Goal: Task Accomplishment & Management: Understand process/instructions

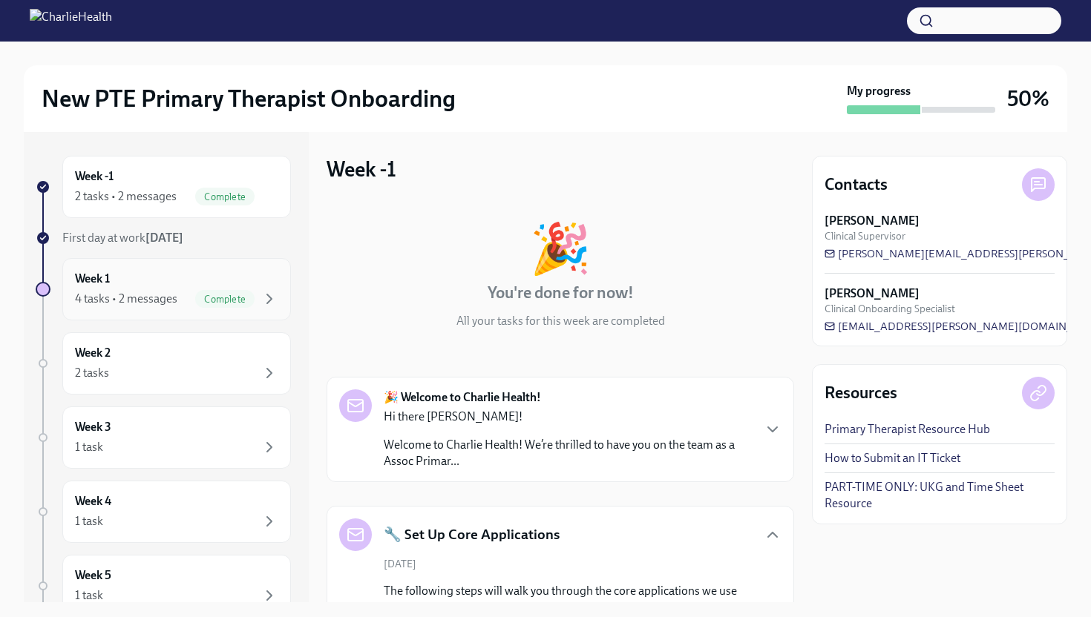
scroll to position [265, 0]
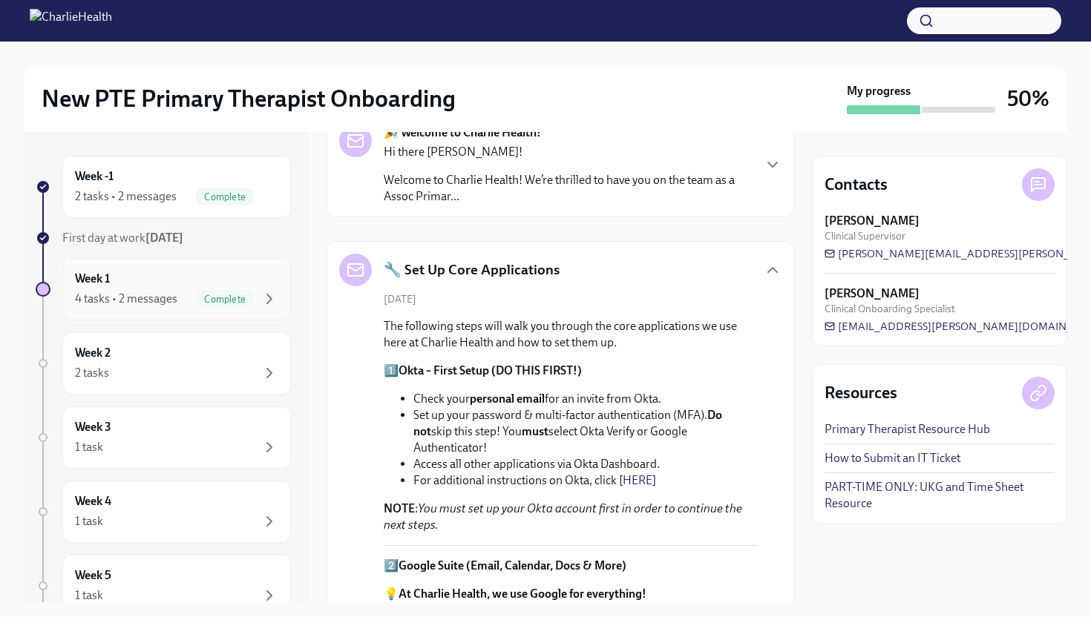
click at [235, 292] on div "Complete" at bounding box center [224, 299] width 59 height 18
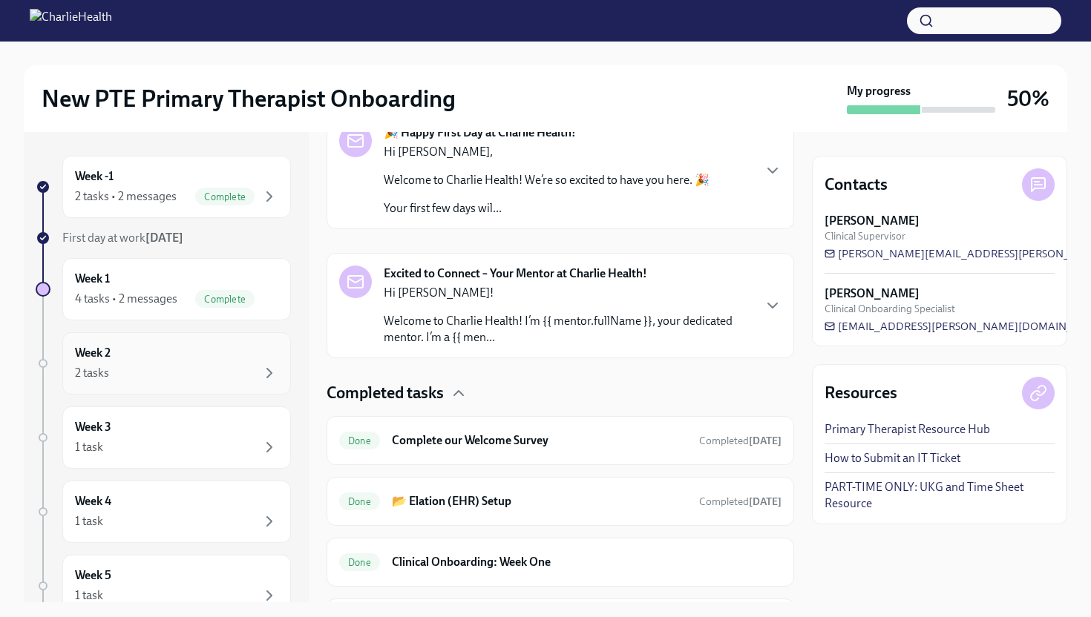
click at [203, 349] on div "Week 2 2 tasks" at bounding box center [176, 363] width 203 height 37
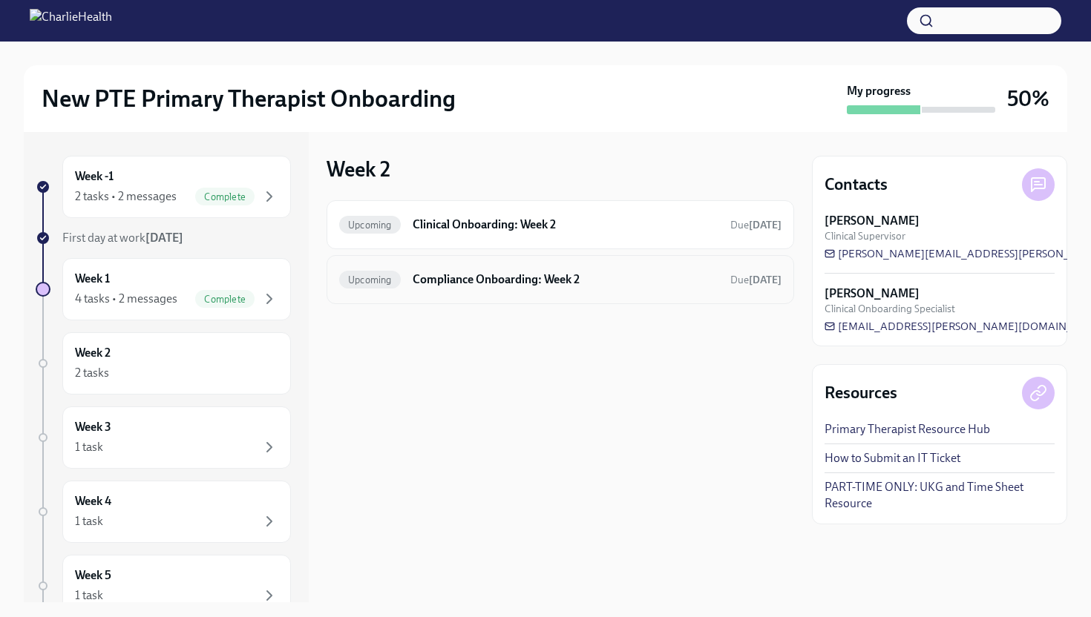
click at [419, 274] on h6 "Compliance Onboarding: Week 2" at bounding box center [566, 280] width 306 height 16
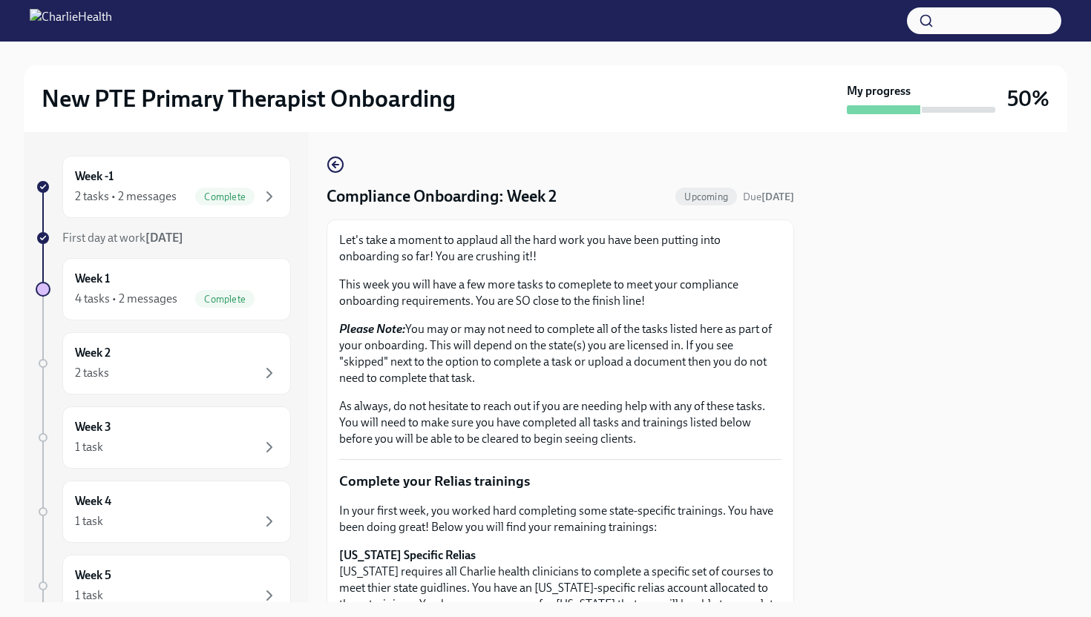
click at [634, 378] on p "Please Note: You may or may not need to complete all of the tasks listed here a…" at bounding box center [560, 353] width 442 height 65
click at [614, 379] on p "Please Note: You may or may not need to complete all of the tasks listed here a…" at bounding box center [560, 353] width 442 height 65
click at [253, 345] on div "Week 2 2 tasks" at bounding box center [176, 363] width 203 height 37
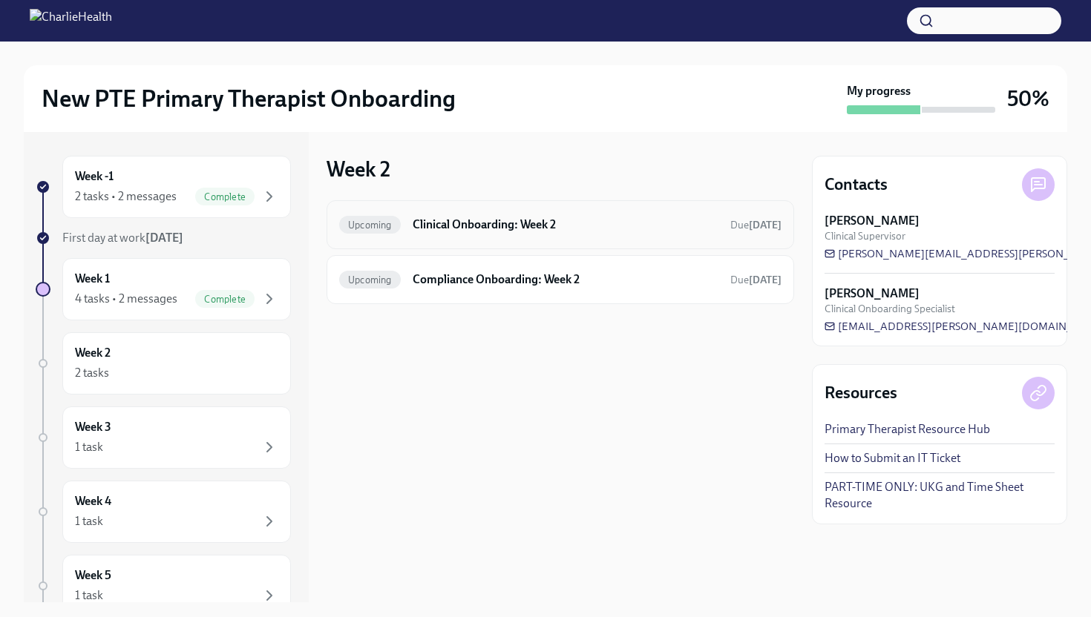
click at [398, 246] on div "Upcoming Clinical Onboarding: Week 2 Due [DATE]" at bounding box center [561, 224] width 468 height 49
click at [401, 236] on div "Upcoming Clinical Onboarding: Week 2 Due [DATE]" at bounding box center [561, 224] width 468 height 49
click at [454, 233] on div "Upcoming Clinical Onboarding: Week 2 Due [DATE]" at bounding box center [560, 225] width 442 height 24
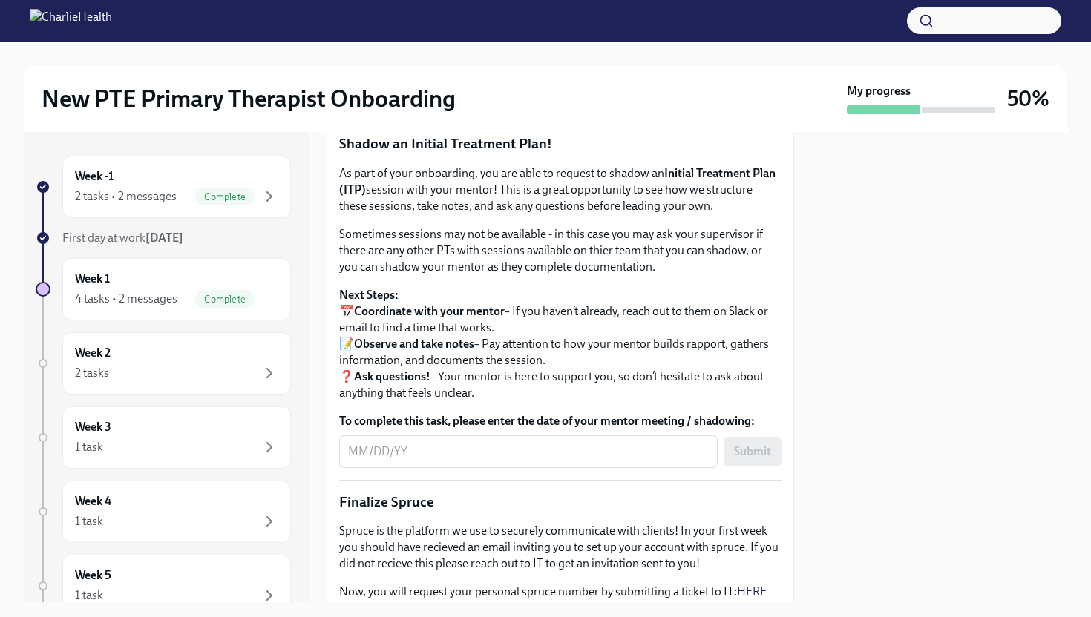
scroll to position [1661, 0]
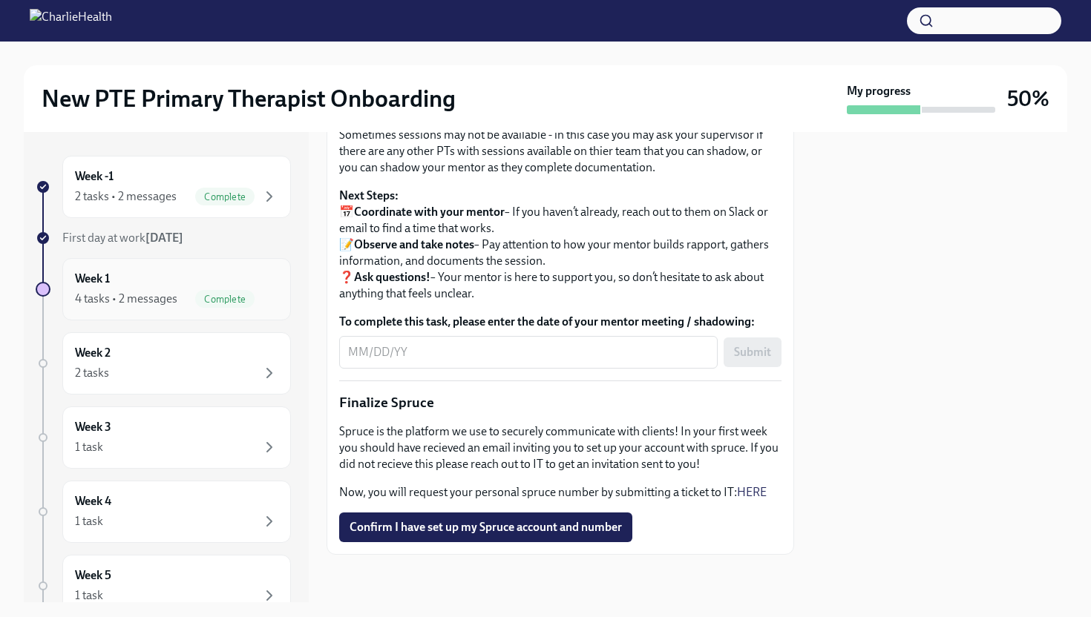
click at [230, 286] on div "Week 1 4 tasks • 2 messages Complete" at bounding box center [176, 289] width 203 height 37
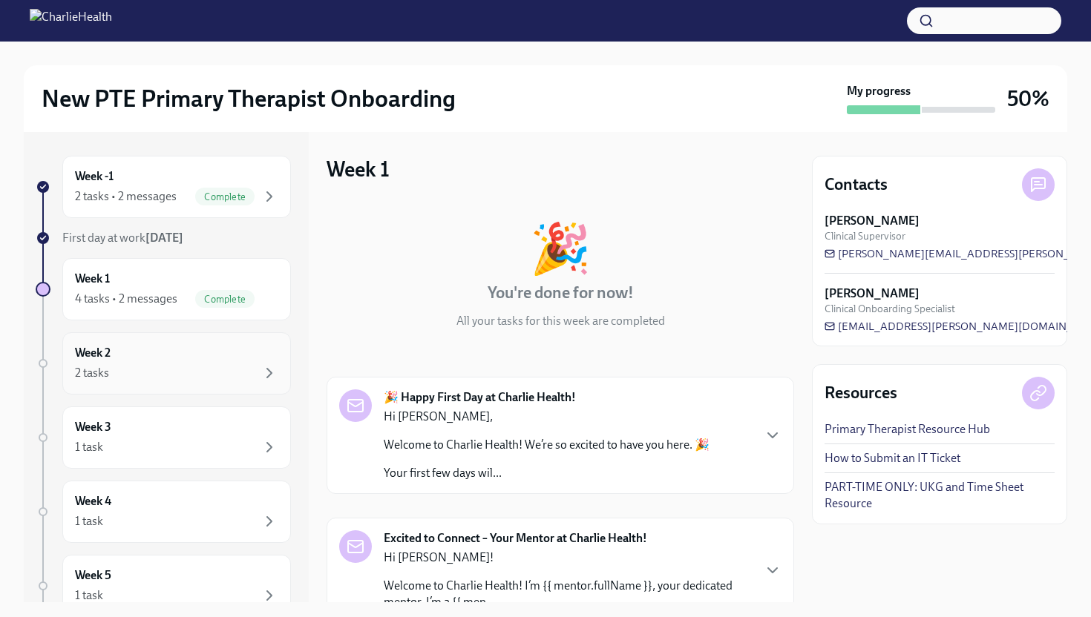
click at [244, 383] on div "Week 2 2 tasks" at bounding box center [176, 363] width 229 height 62
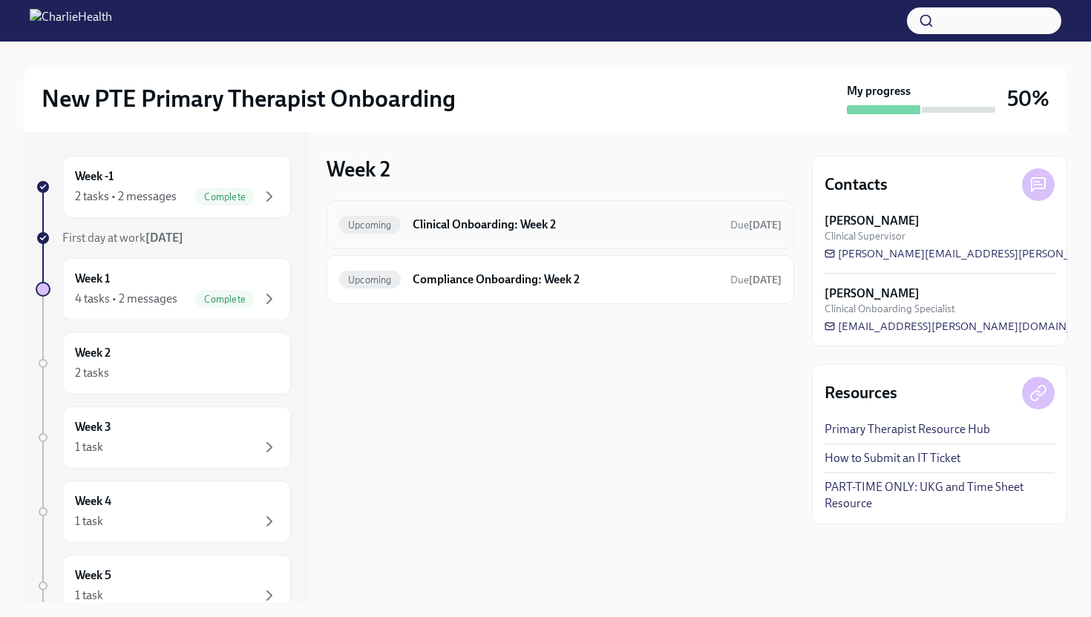
click at [425, 249] on div "Upcoming Clinical Onboarding: Week 2 Due [DATE]" at bounding box center [561, 224] width 468 height 49
click at [425, 229] on h6 "Clinical Onboarding: Week 2" at bounding box center [566, 225] width 306 height 16
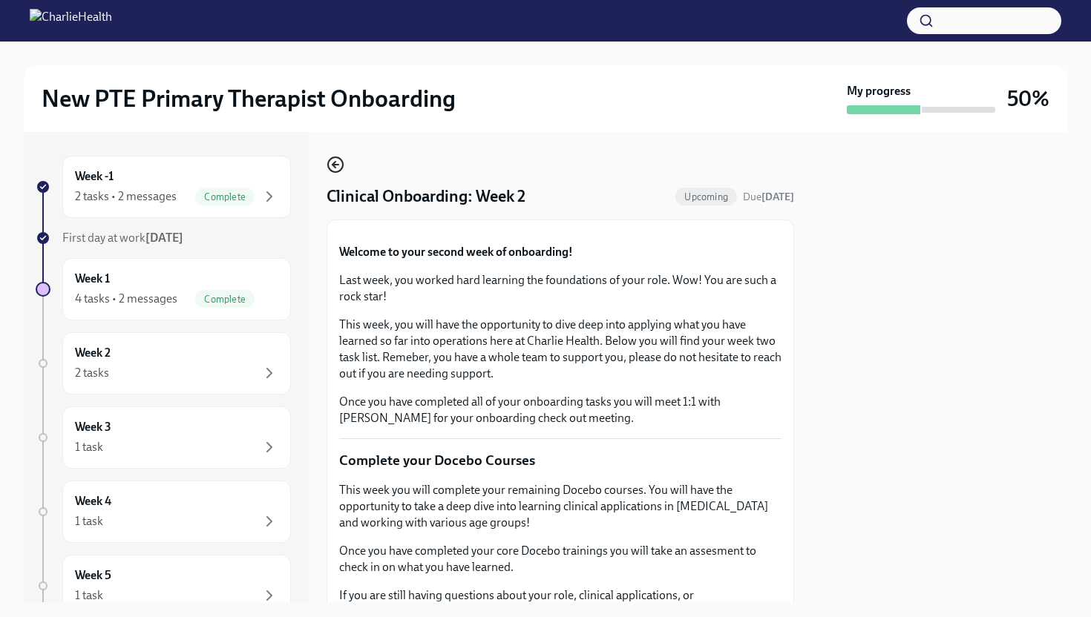
click at [327, 165] on icon "button" at bounding box center [336, 165] width 18 height 18
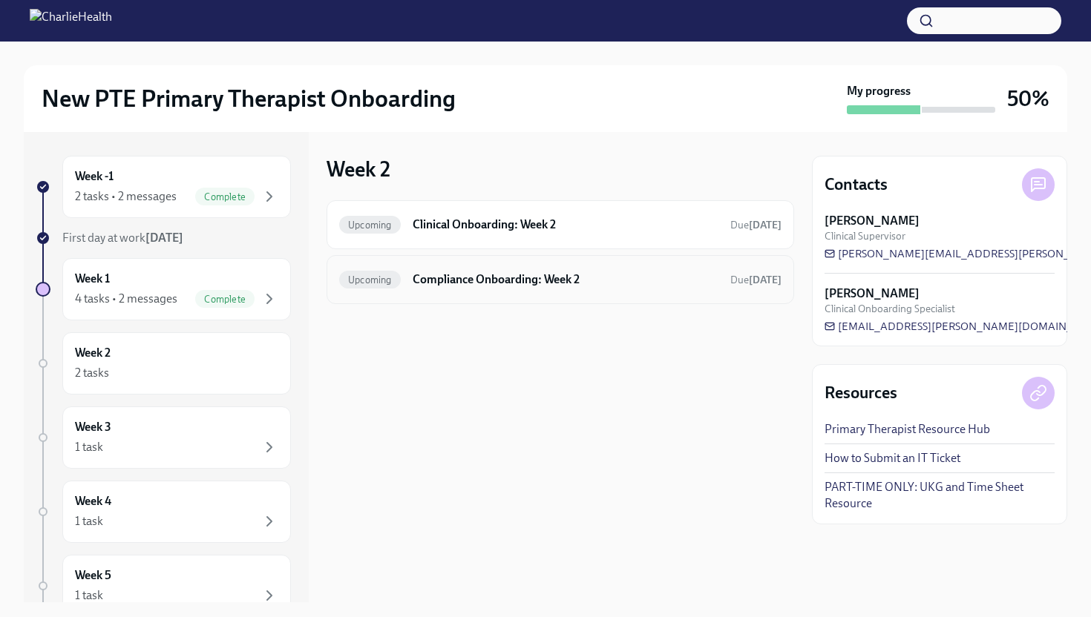
click at [400, 266] on div "Upcoming Compliance Onboarding: Week 2 Due [DATE]" at bounding box center [561, 279] width 468 height 49
click at [419, 282] on h6 "Compliance Onboarding: Week 2" at bounding box center [566, 280] width 306 height 16
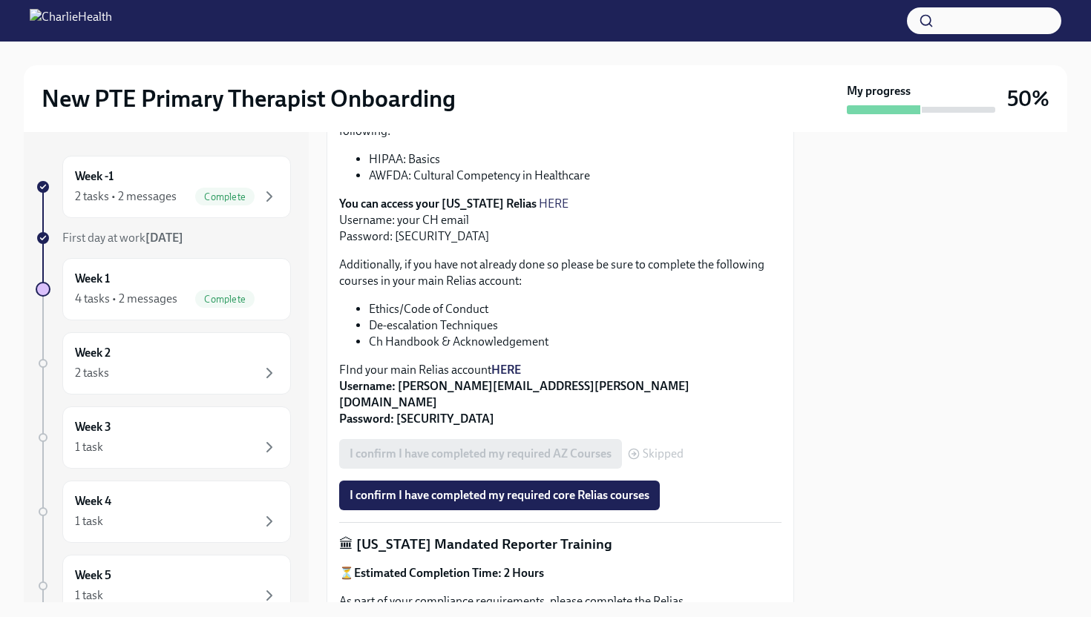
scroll to position [502, 0]
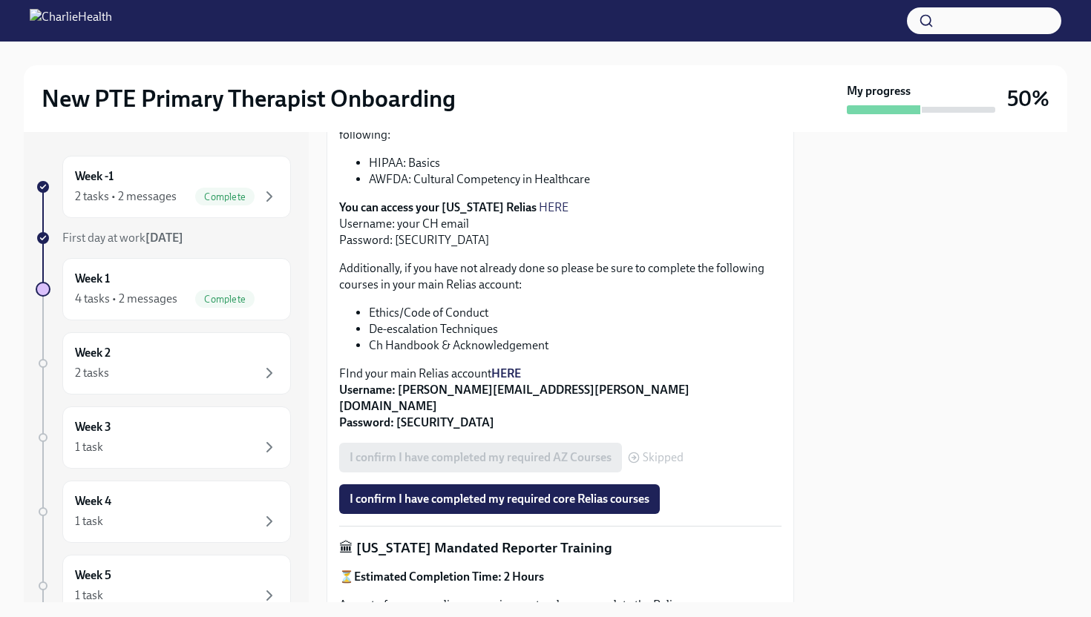
click at [490, 366] on p "FInd your main Relias account HERE Username: [PERSON_NAME][EMAIL_ADDRESS][PERSO…" at bounding box center [560, 398] width 442 height 65
click at [500, 367] on strong "HERE" at bounding box center [506, 374] width 30 height 14
